Goal: Task Accomplishment & Management: Manage account settings

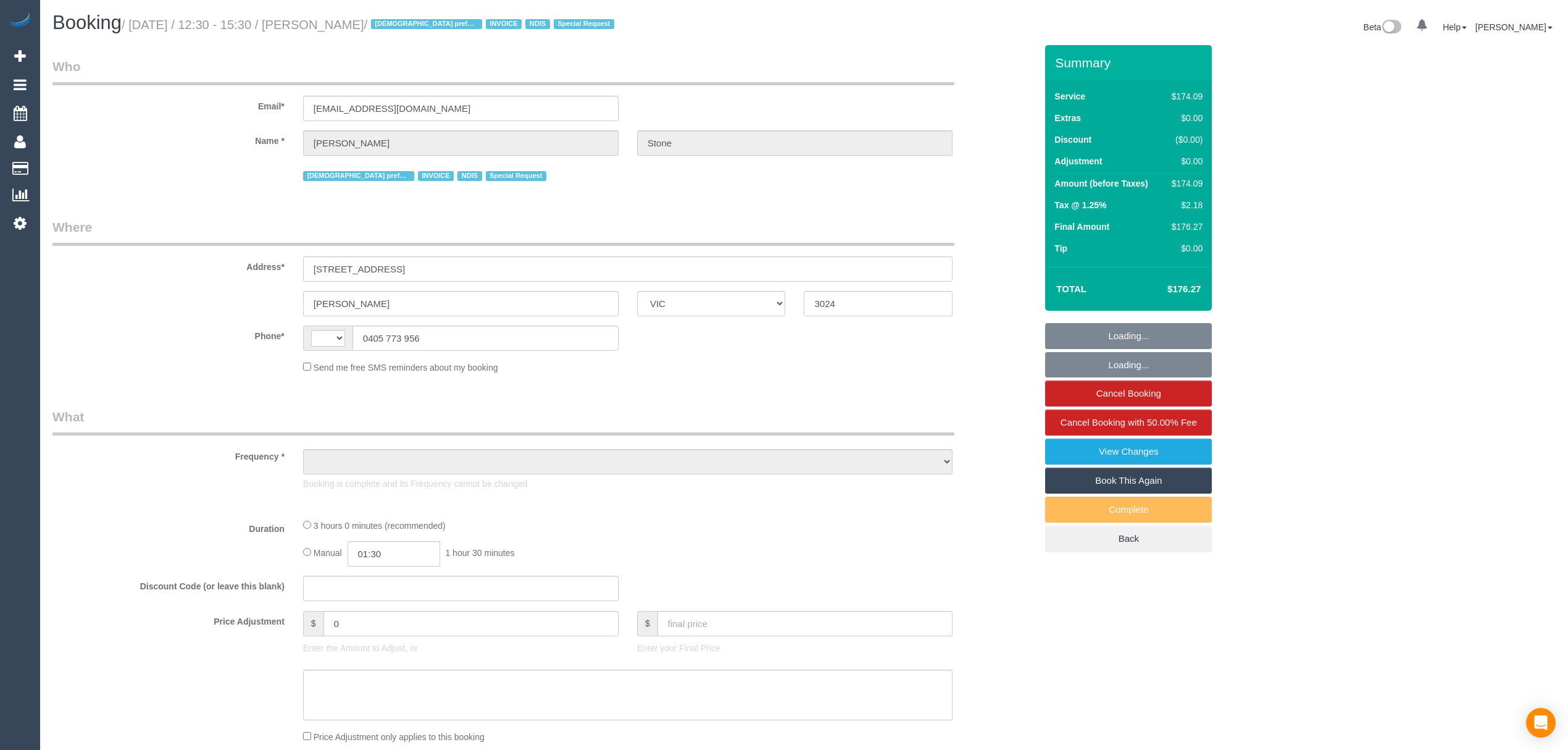
select select "VIC"
select select "object:295"
select select "string:AU"
select select "180"
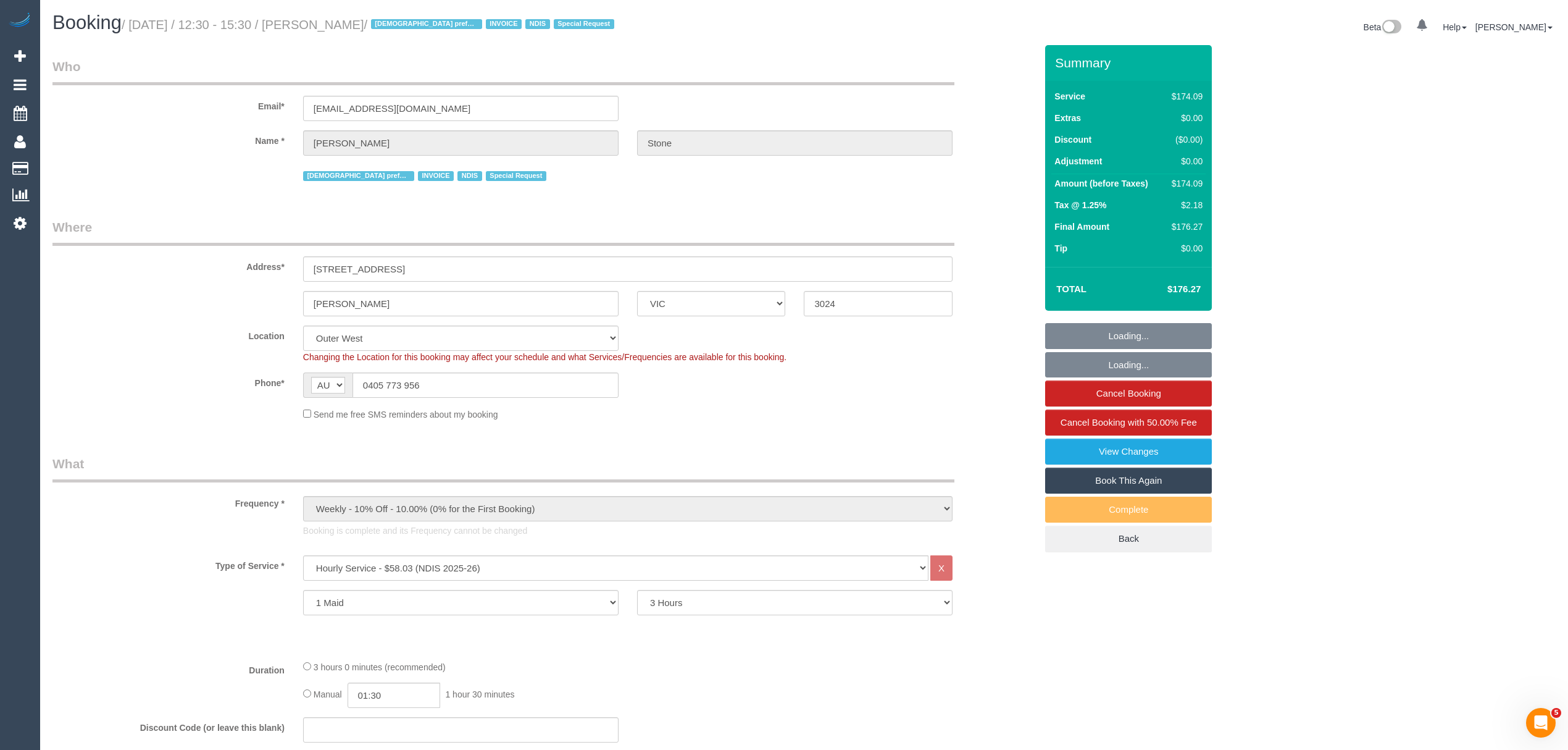
select select "object:608"
select select "number:30"
select select "number:14"
select select "number:19"
select select "number:23"
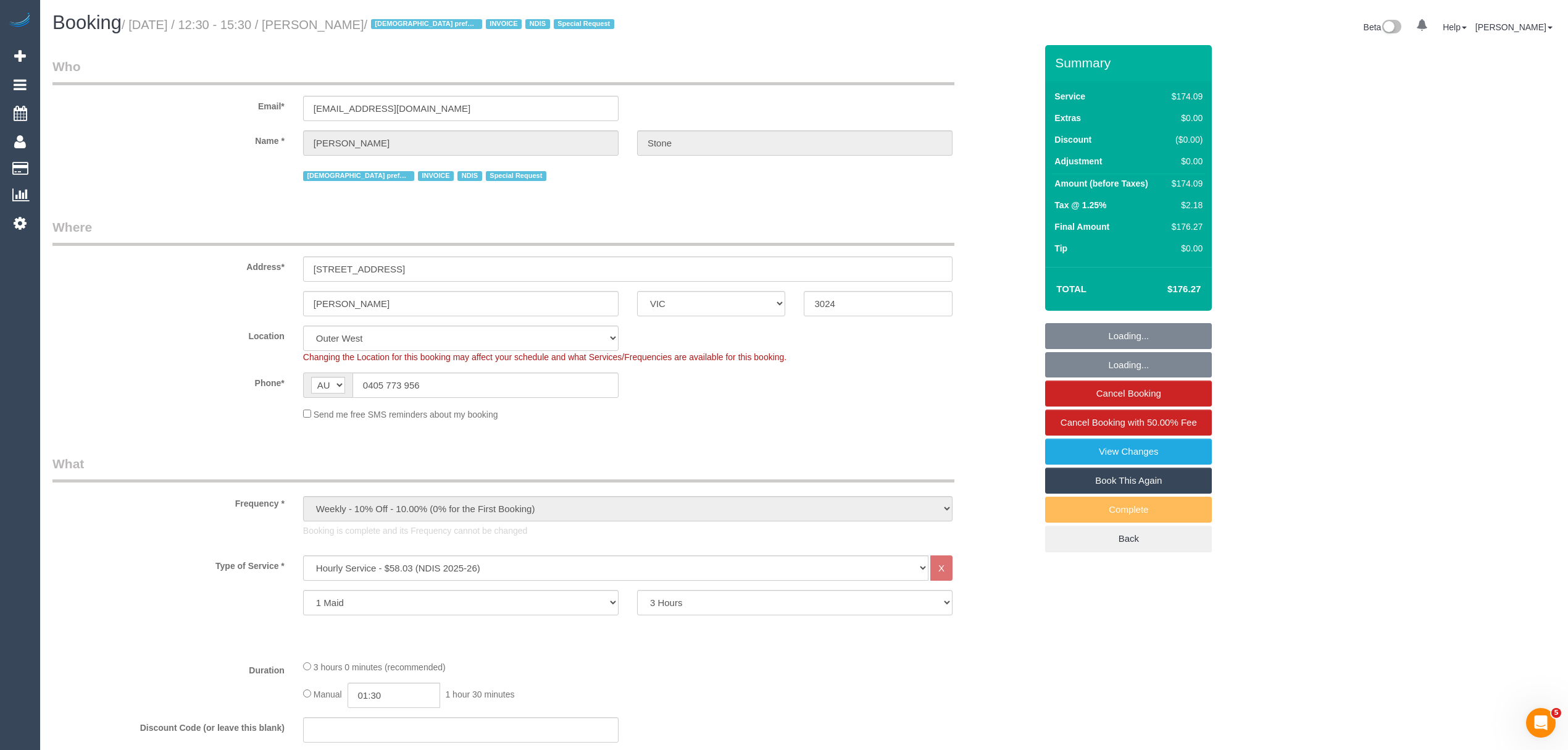
select select "number:35"
select select "number:11"
